Goal: Find specific page/section: Find specific page/section

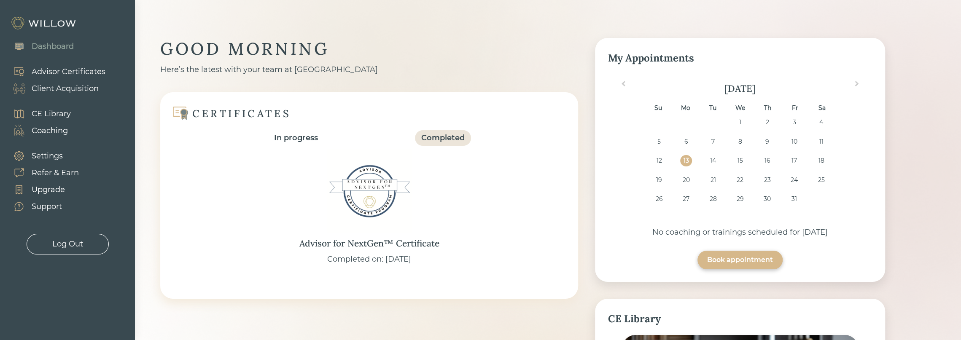
click at [53, 113] on div "CE Library" at bounding box center [51, 113] width 39 height 11
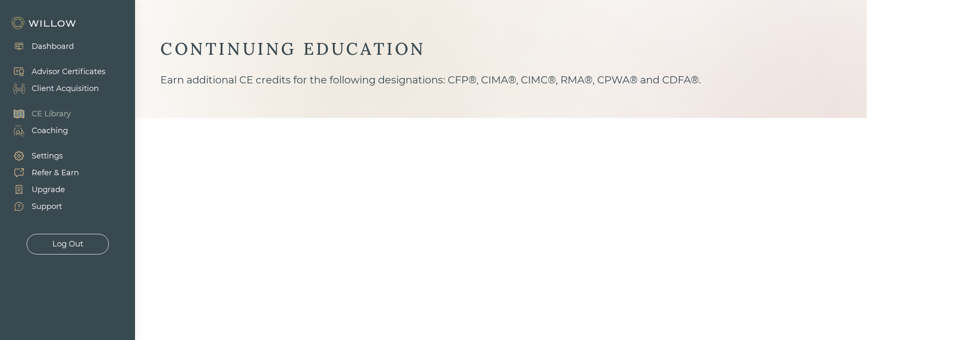
click at [54, 89] on div "Client Acquisition" at bounding box center [65, 88] width 67 height 11
